Goal: Find contact information: Find contact information

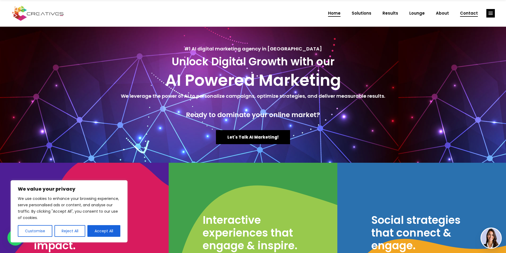
click at [464, 12] on span "Contact" at bounding box center [469, 13] width 18 height 14
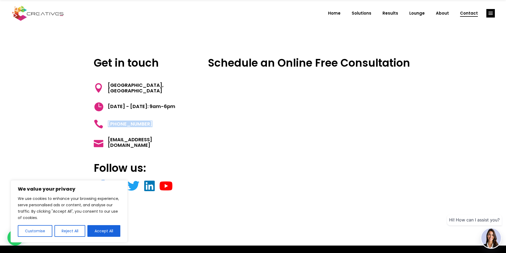
drag, startPoint x: 141, startPoint y: 121, endPoint x: 107, endPoint y: 127, distance: 35.2
click at [107, 127] on h5 "[PHONE_NUMBER]" at bounding box center [141, 124] width 95 height 10
copy span "[PHONE_NUMBER]"
click at [57, 101] on div "Get in touch Azarieh Building, Block E, Beirut, Lebanon Monday - Friday: 9am-6p…" at bounding box center [253, 136] width 506 height 219
drag, startPoint x: 173, startPoint y: 140, endPoint x: 108, endPoint y: 137, distance: 64.9
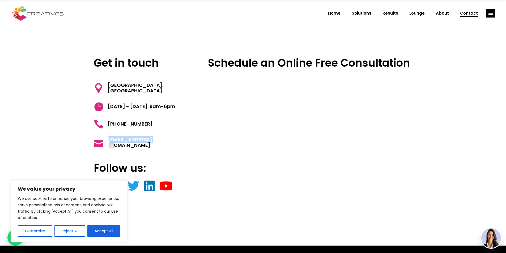
click at [108, 137] on h5 "[EMAIL_ADDRESS][DOMAIN_NAME]" at bounding box center [141, 142] width 95 height 11
copy span "[EMAIL_ADDRESS][DOMAIN_NAME]"
